Goal: Navigation & Orientation: Find specific page/section

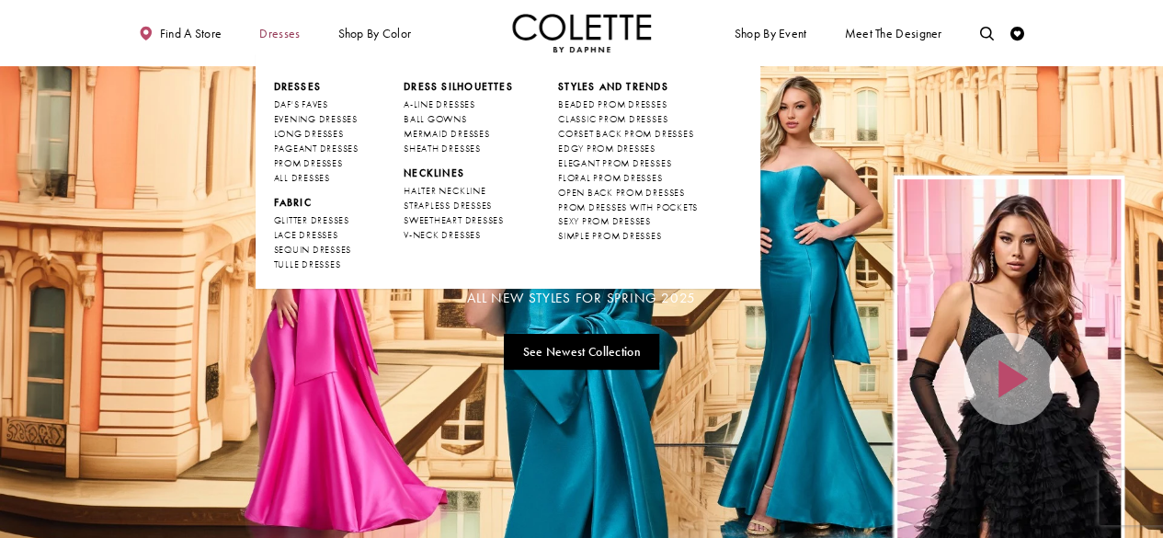
click at [296, 44] on span "Dresses" at bounding box center [280, 33] width 48 height 39
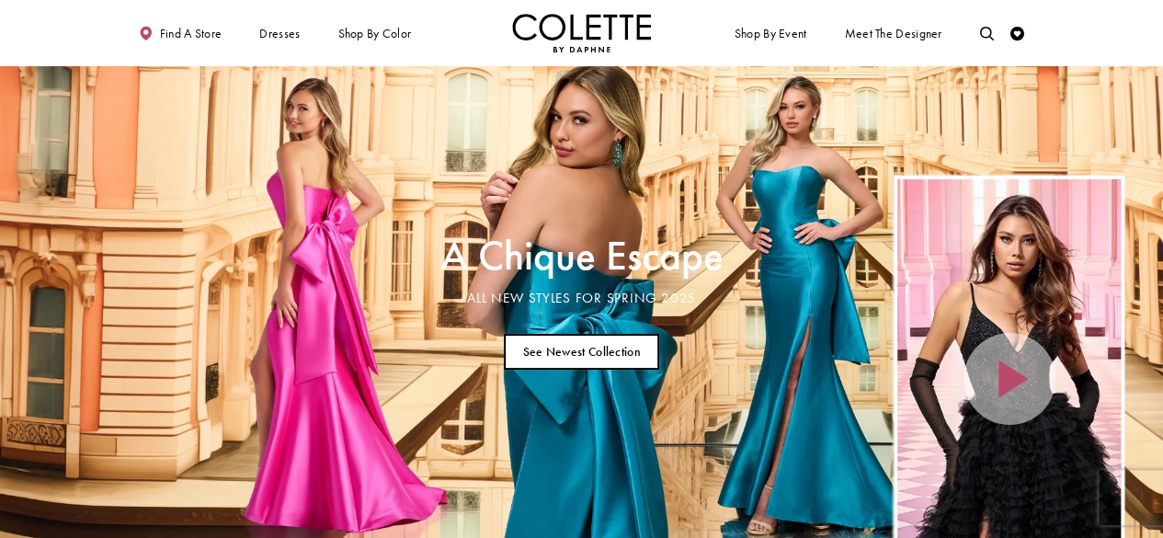
click at [606, 335] on link "See Newest Collection" at bounding box center [581, 352] width 155 height 36
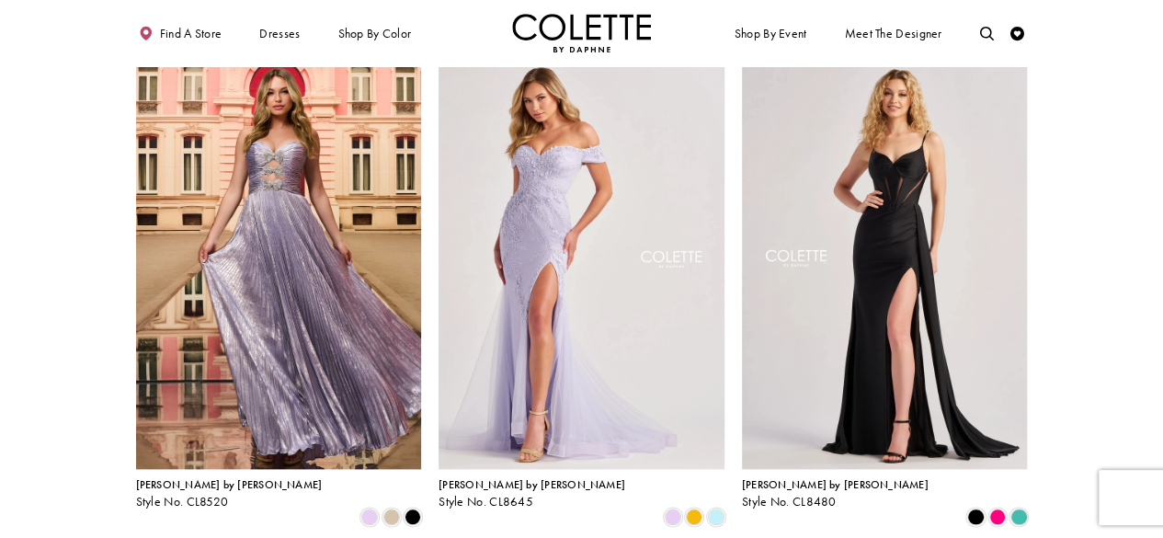
scroll to position [880, 0]
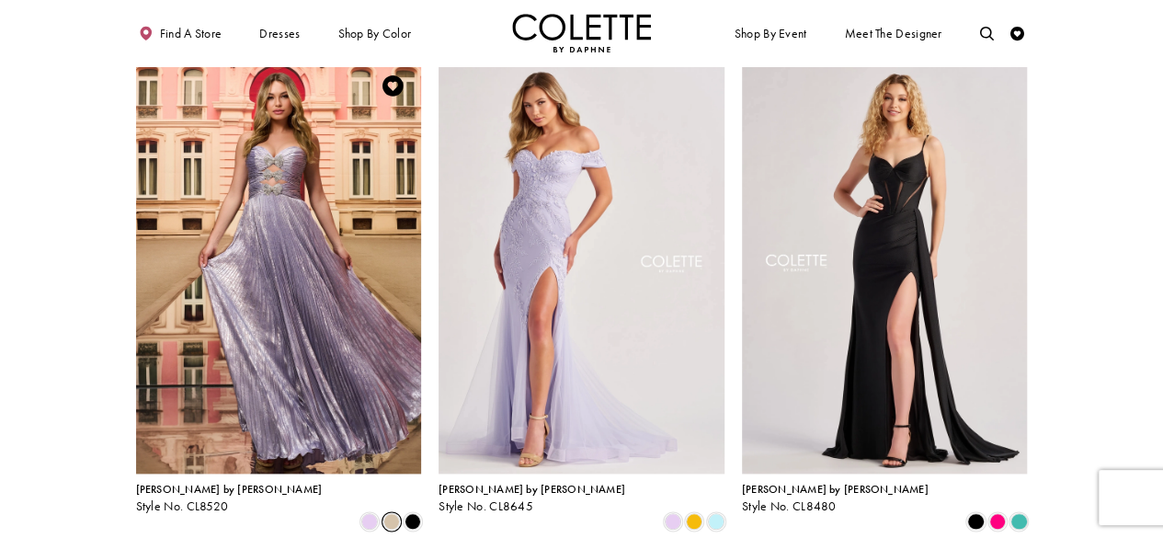
click at [390, 513] on span "Product List" at bounding box center [391, 521] width 17 height 17
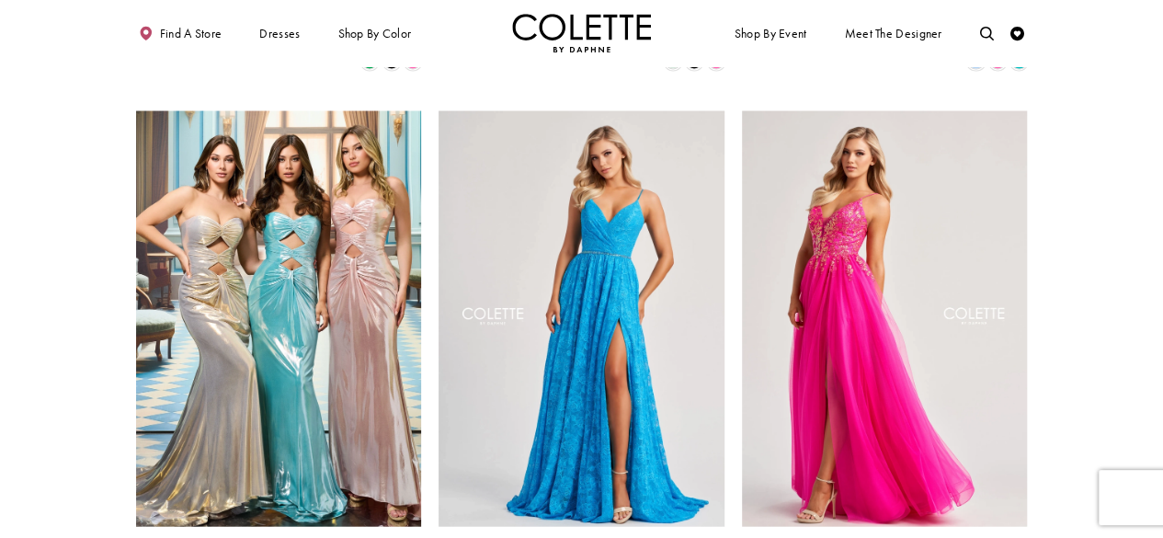
scroll to position [0, 0]
